Goal: Task Accomplishment & Management: Manage account settings

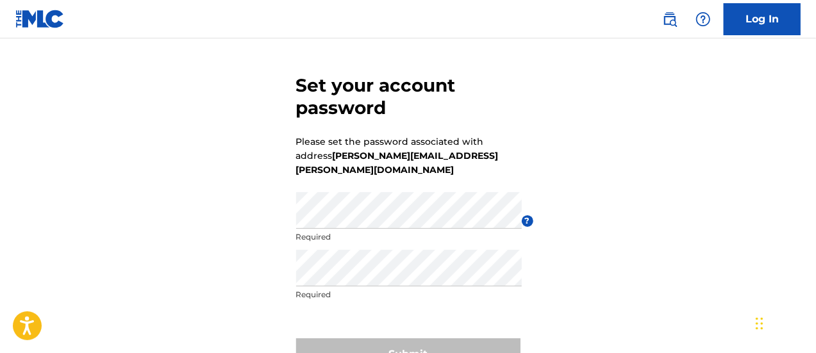
scroll to position [128, 0]
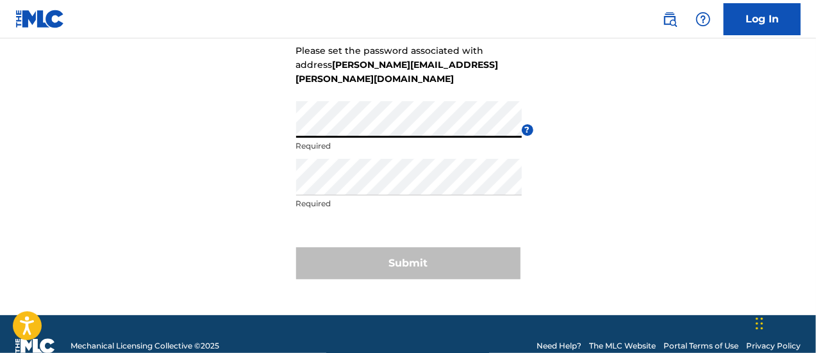
click at [659, 119] on div "Set your account password Please set the password associated with address hazel…" at bounding box center [408, 128] width 816 height 373
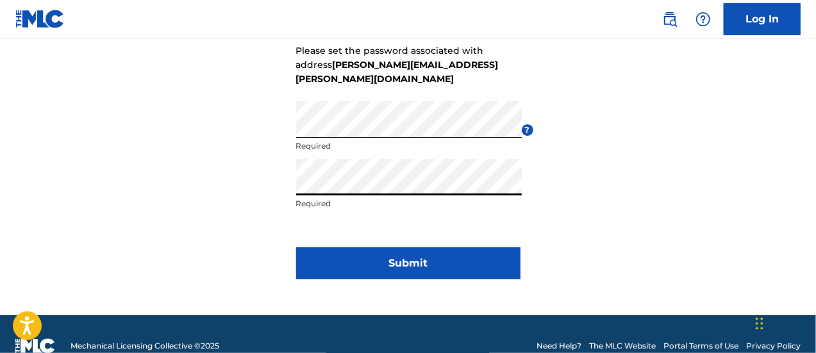
click button "Submit" at bounding box center [408, 263] width 224 height 32
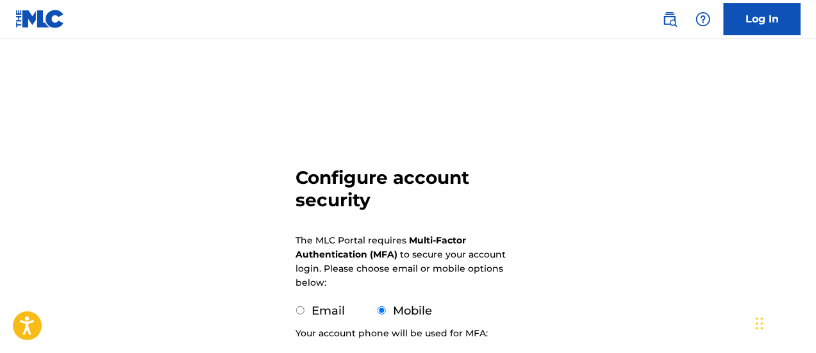
scroll to position [192, 0]
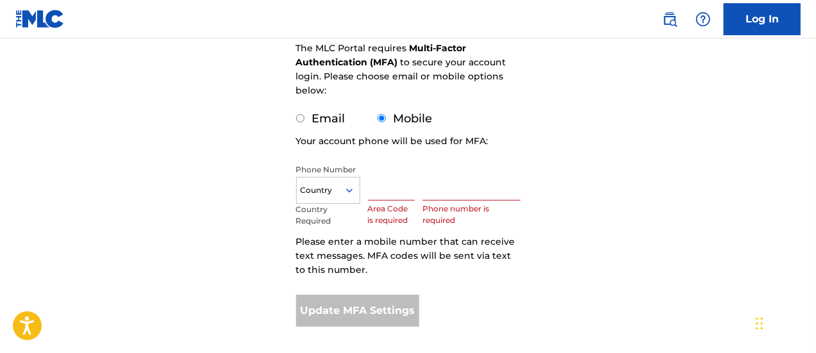
click at [404, 194] on input "text" at bounding box center [391, 182] width 47 height 37
type input "786"
type input "United States"
type input "5661970"
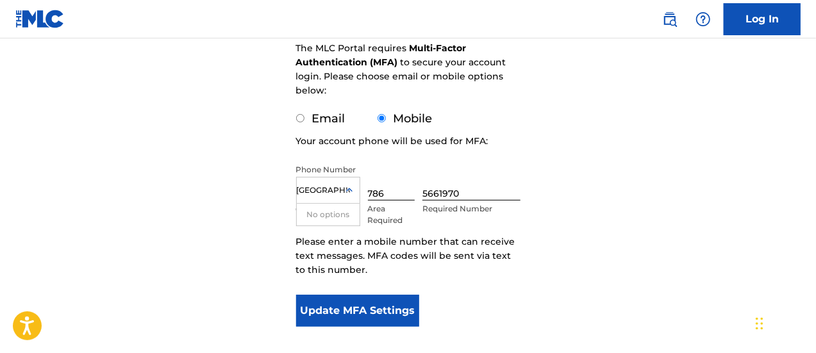
click at [330, 190] on input "United States" at bounding box center [323, 191] width 53 height 12
click at [556, 157] on div "Configure account security The MLC Portal requires Multi-Factor Authentication …" at bounding box center [408, 120] width 816 height 485
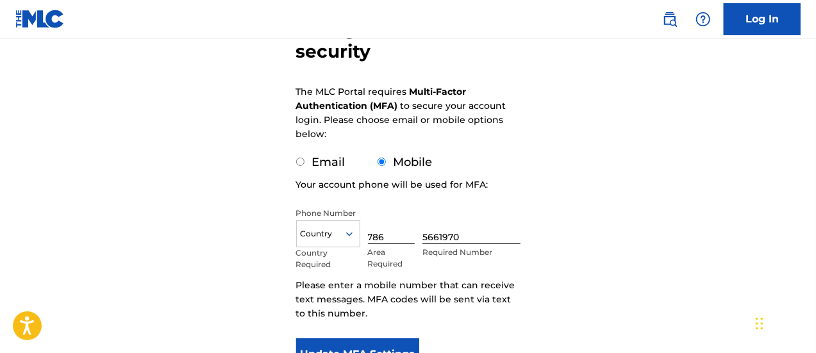
scroll to position [263, 0]
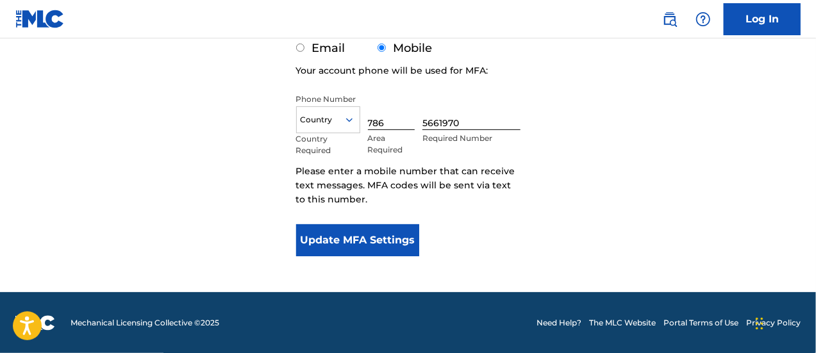
click at [358, 233] on button "Update MFA Settings" at bounding box center [358, 240] width 124 height 32
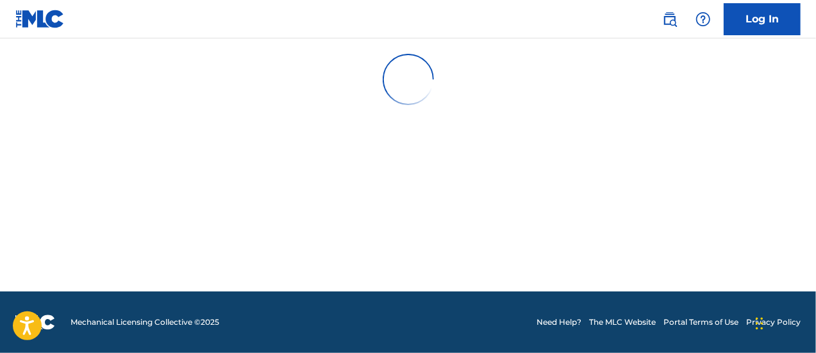
scroll to position [0, 0]
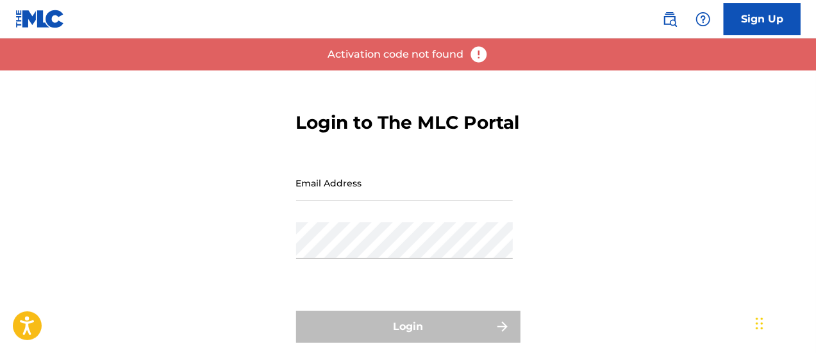
click at [403, 201] on input "Email Address" at bounding box center [404, 183] width 217 height 37
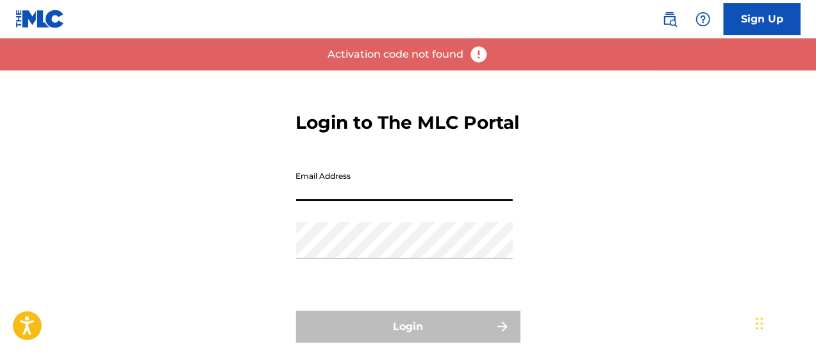
click at [437, 201] on input "Email Address" at bounding box center [404, 183] width 217 height 37
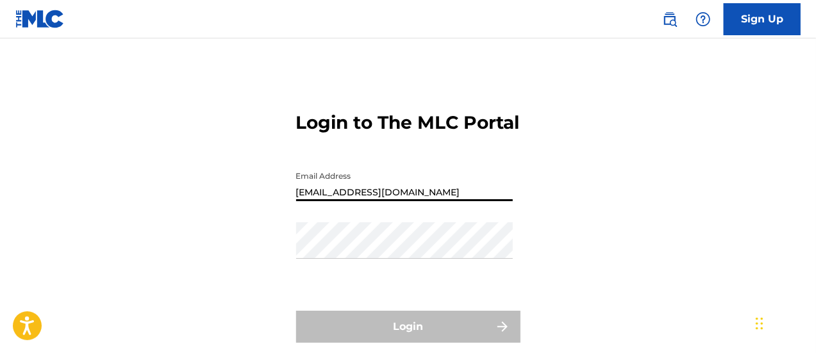
type input "hazelsarmiento@umusic.com"
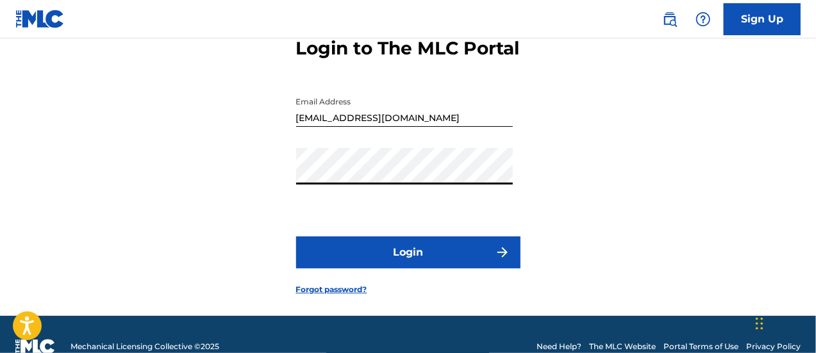
scroll to position [121, 0]
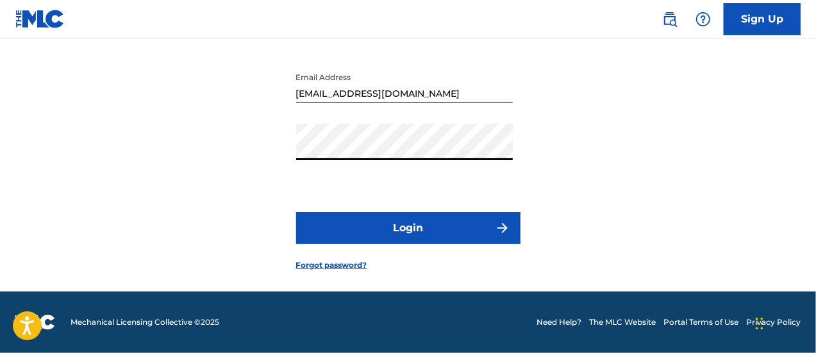
click at [409, 225] on button "Login" at bounding box center [408, 228] width 224 height 32
click at [296, 212] on button "Login" at bounding box center [408, 228] width 224 height 32
drag, startPoint x: 647, startPoint y: 215, endPoint x: 564, endPoint y: 242, distance: 86.8
click at [642, 218] on div "Login to The MLC Portal Email Address hazelsarmiento@umusic.com Password Login …" at bounding box center [408, 132] width 816 height 320
click at [340, 264] on link "Forgot password?" at bounding box center [331, 266] width 71 height 12
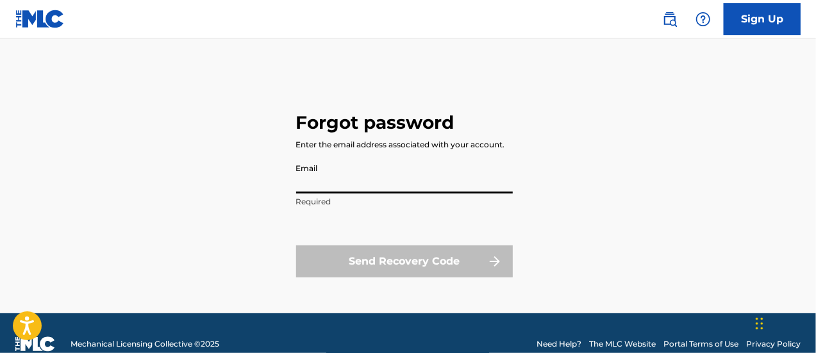
click at [375, 183] on input "Email" at bounding box center [404, 175] width 217 height 37
type input "hazelsarmiento@umusic.com"
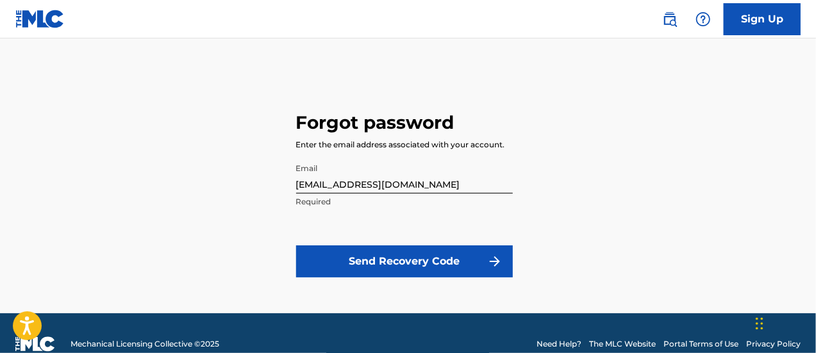
click at [421, 261] on button "Send Recovery Code" at bounding box center [404, 262] width 217 height 32
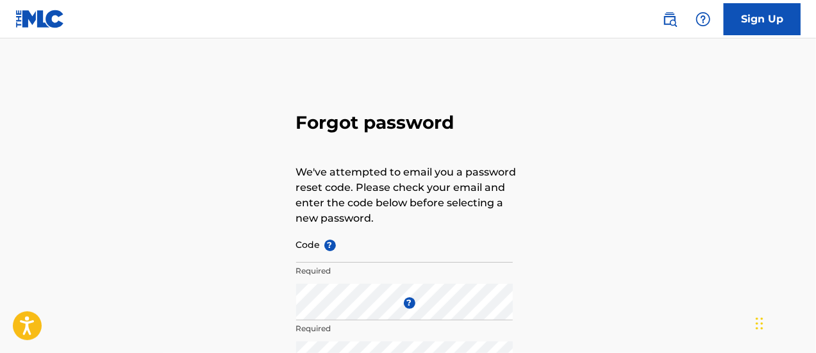
click at [421, 258] on input "Code ?" at bounding box center [404, 244] width 217 height 37
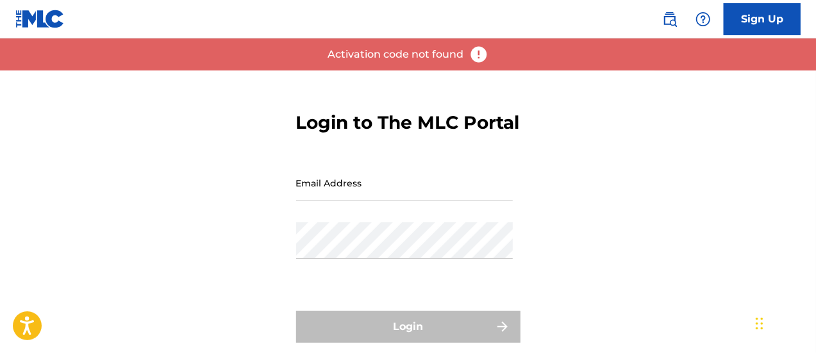
click at [553, 135] on div "Login to The MLC Portal Email Address Password Login Forgot password?" at bounding box center [408, 231] width 816 height 320
click at [481, 55] on img at bounding box center [478, 54] width 19 height 19
click at [590, 196] on div "Login to The MLC Portal Email Address Password Login Forgot password?" at bounding box center [408, 231] width 816 height 320
